Goal: Navigation & Orientation: Find specific page/section

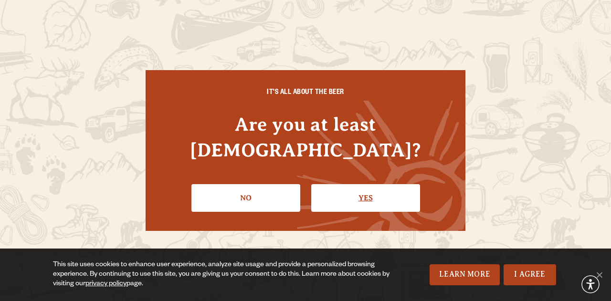
click at [378, 184] on link "Yes" at bounding box center [365, 198] width 109 height 28
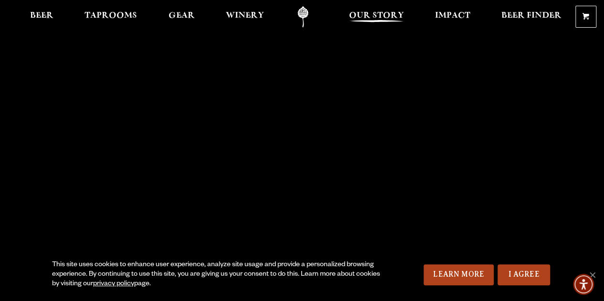
click at [390, 16] on span "Our Story" at bounding box center [376, 16] width 55 height 8
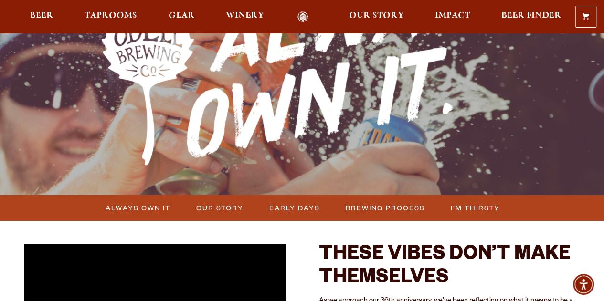
scroll to position [116, 0]
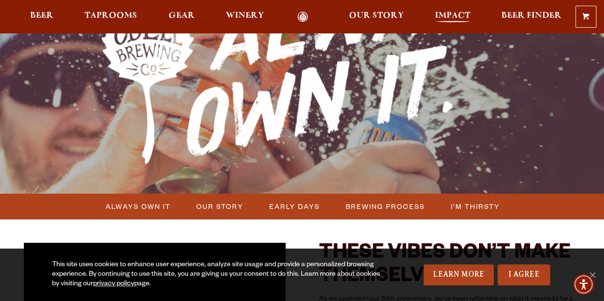
click at [450, 12] on span "Impact" at bounding box center [452, 16] width 35 height 8
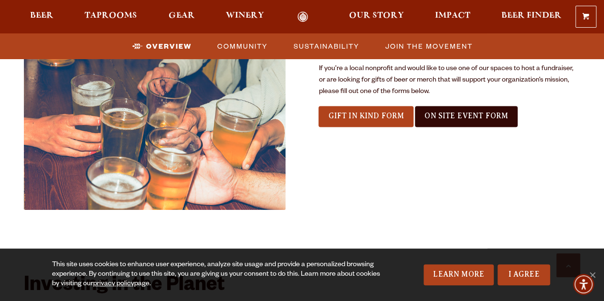
scroll to position [786, 0]
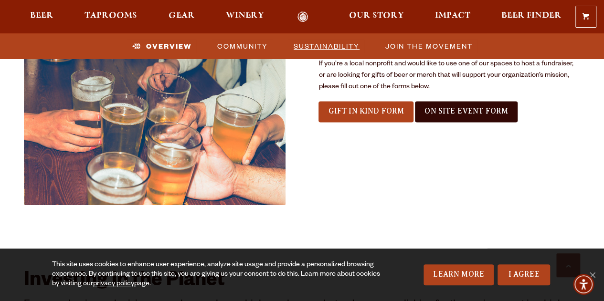
click at [329, 50] on span "Sustainability" at bounding box center [327, 46] width 66 height 14
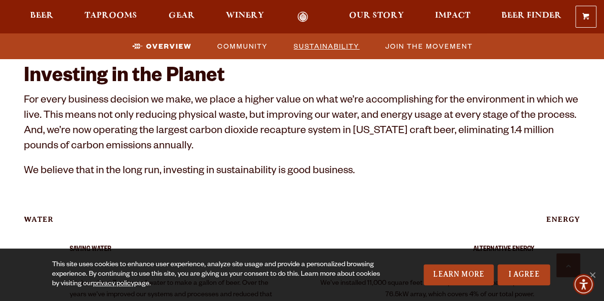
scroll to position [992, 0]
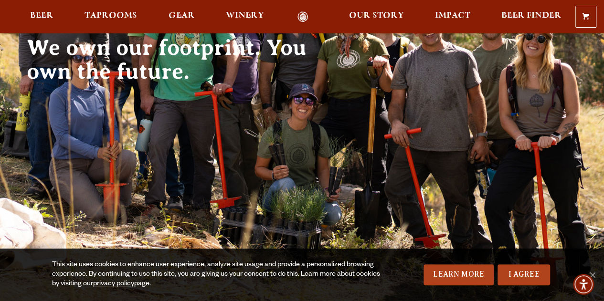
scroll to position [13, 0]
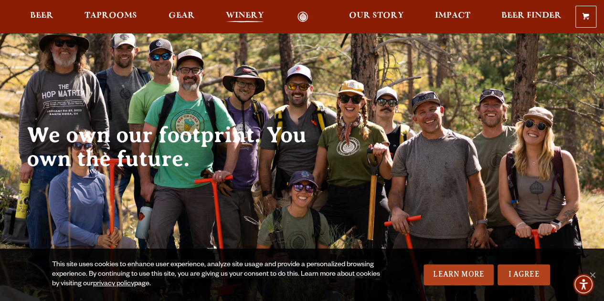
click at [238, 18] on span "Winery" at bounding box center [245, 16] width 38 height 8
click at [512, 13] on span "Beer Finder" at bounding box center [531, 16] width 60 height 8
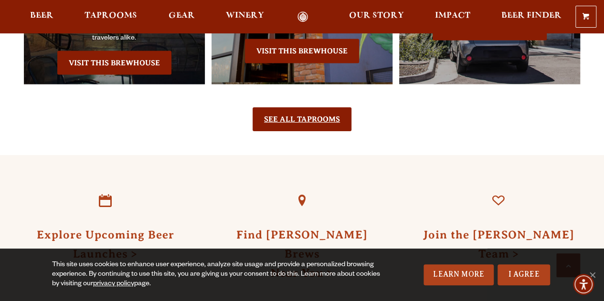
scroll to position [1026, 0]
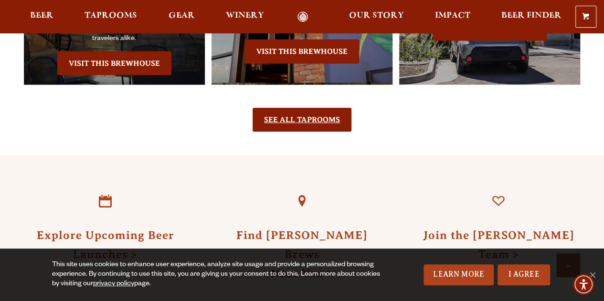
click at [298, 114] on link "See All Taprooms" at bounding box center [302, 120] width 99 height 24
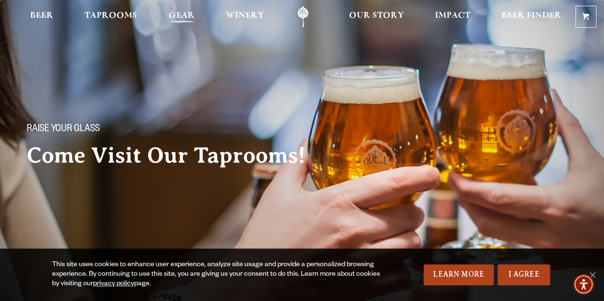
click at [171, 13] on span "Gear" at bounding box center [182, 16] width 26 height 8
